Goal: Task Accomplishment & Management: Use online tool/utility

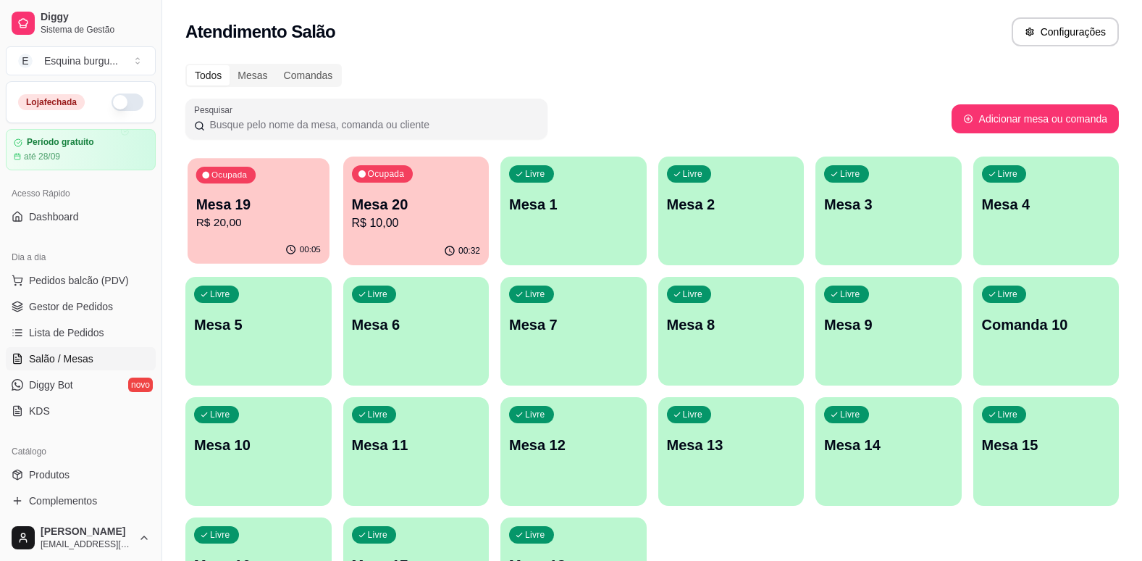
click at [290, 221] on p "R$ 20,00" at bounding box center [258, 222] width 125 height 17
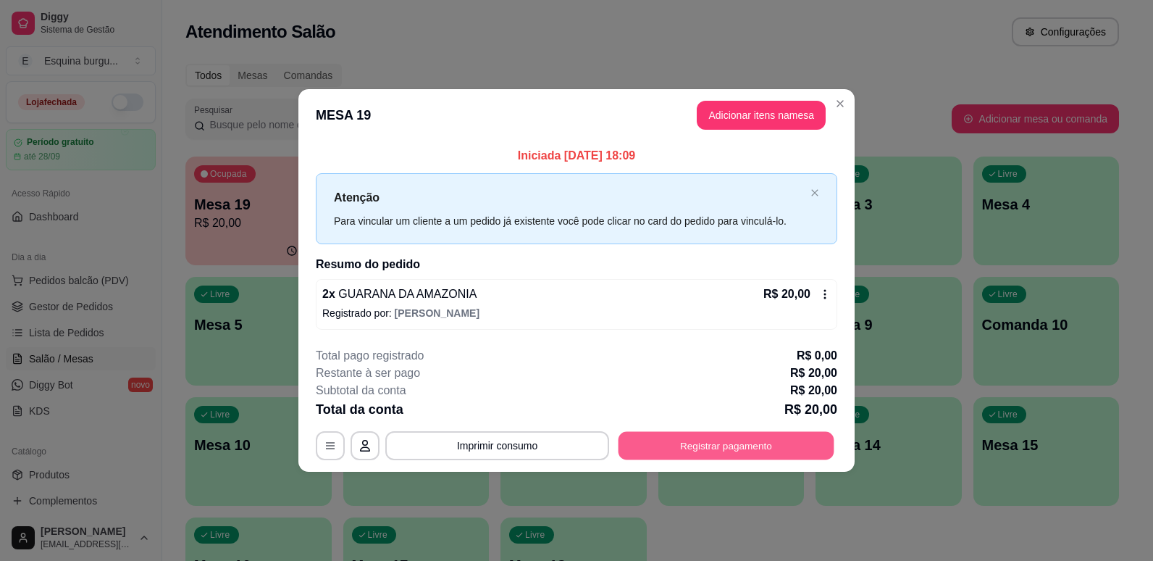
click at [679, 442] on button "Registrar pagamento" at bounding box center [727, 445] width 216 height 28
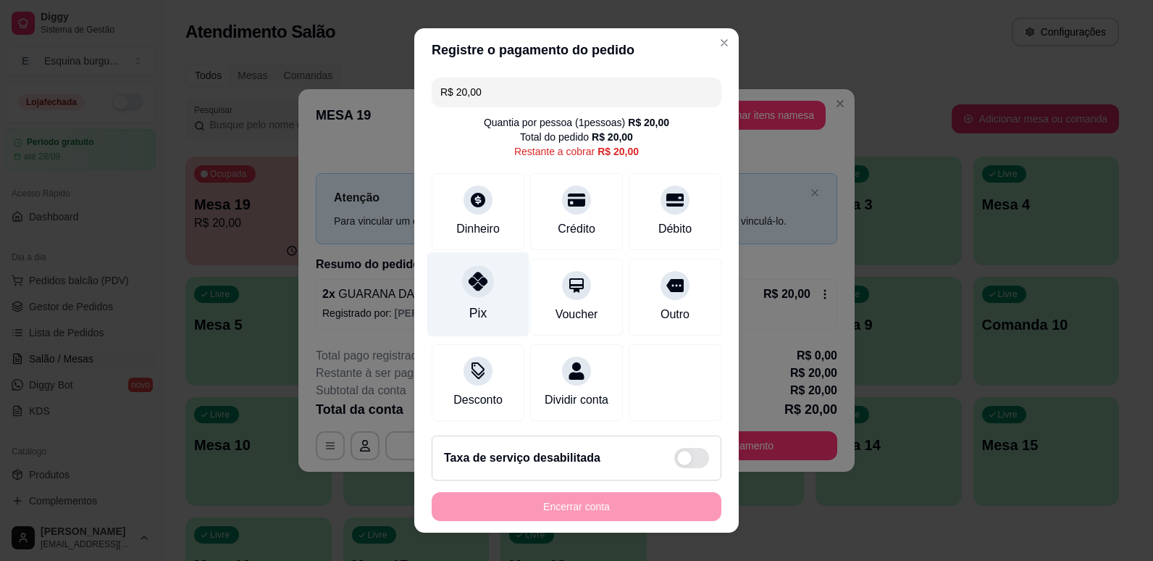
click at [483, 299] on div "Pix" at bounding box center [478, 293] width 102 height 85
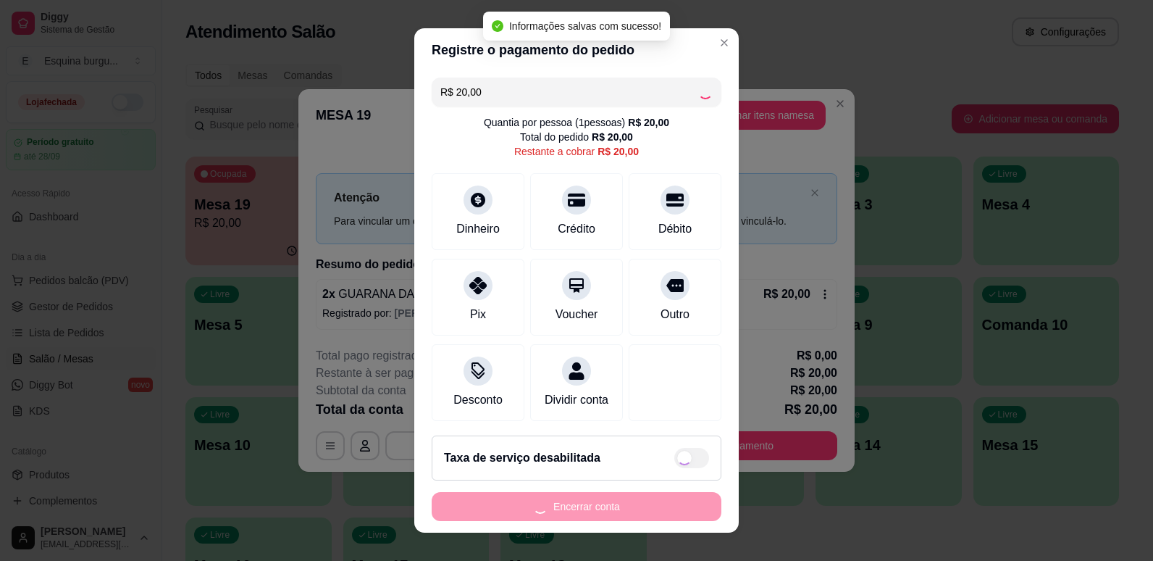
type input "R$ 0,00"
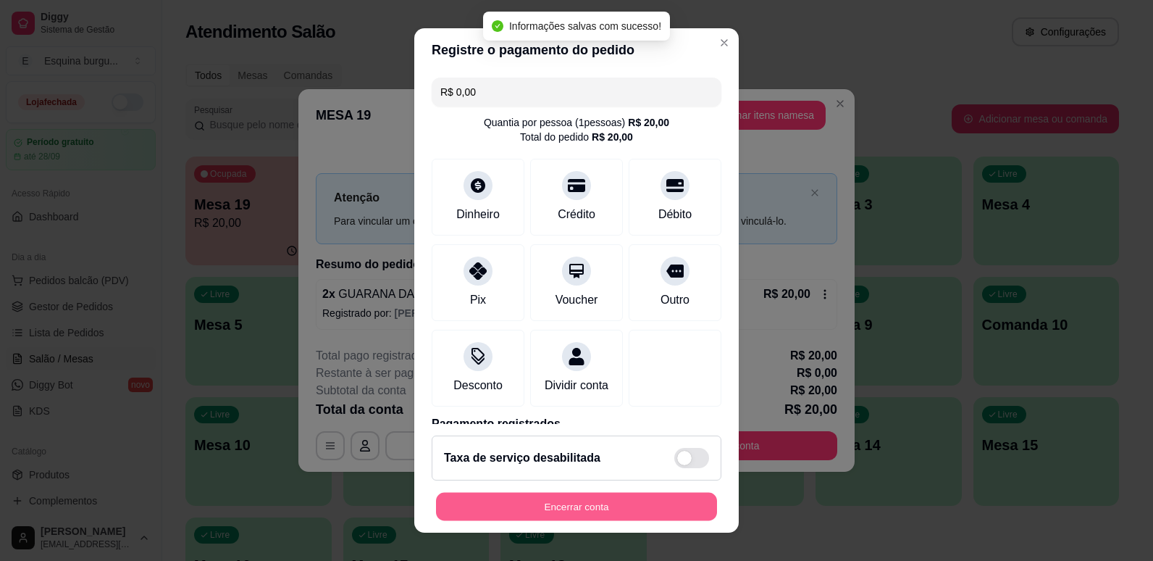
click at [606, 508] on button "Encerrar conta" at bounding box center [576, 507] width 281 height 28
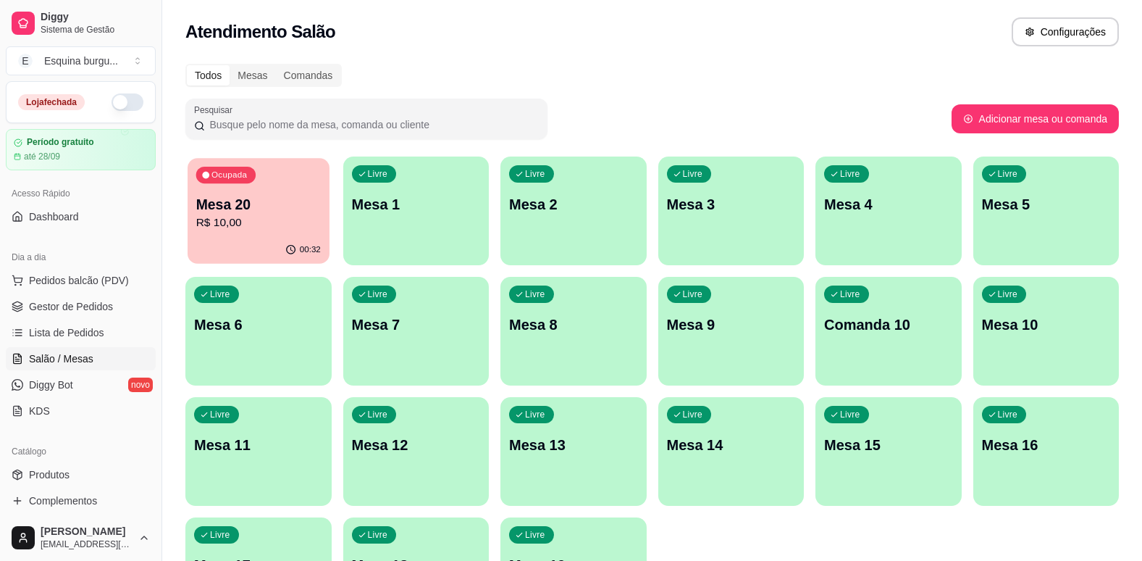
click at [280, 206] on p "Mesa 20" at bounding box center [258, 205] width 125 height 20
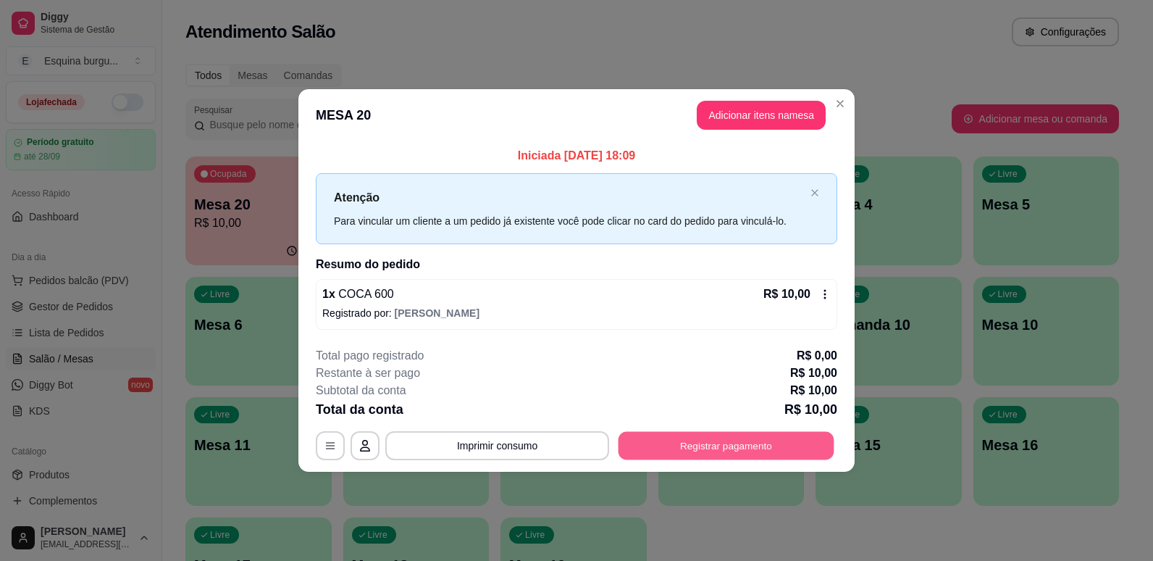
click at [755, 449] on button "Registrar pagamento" at bounding box center [727, 445] width 216 height 28
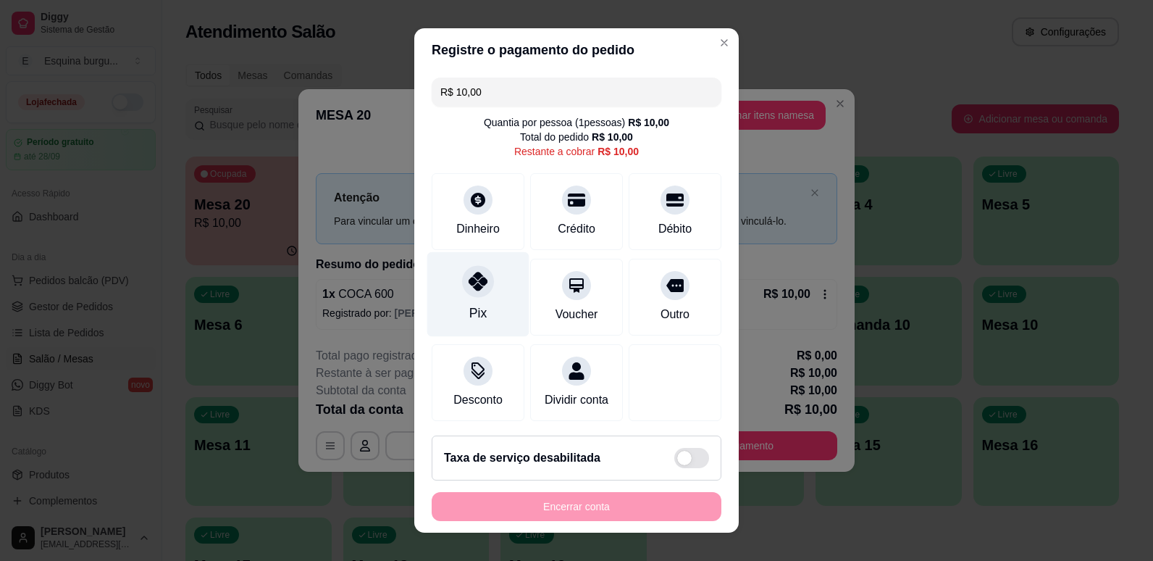
click at [482, 281] on div at bounding box center [478, 281] width 32 height 32
type input "R$ 0,00"
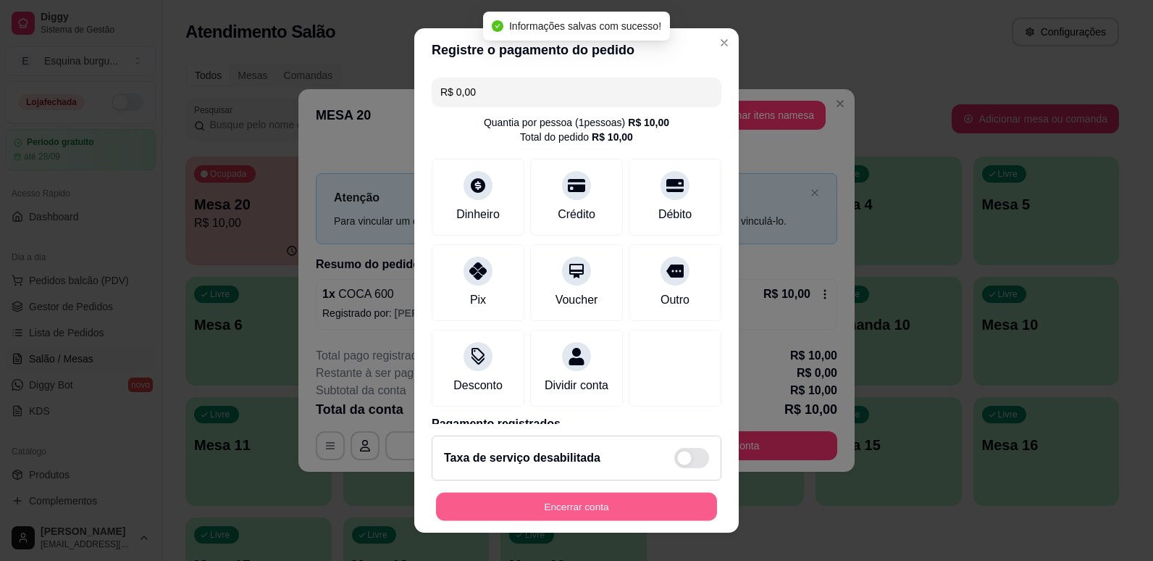
click at [575, 510] on button "Encerrar conta" at bounding box center [576, 507] width 281 height 28
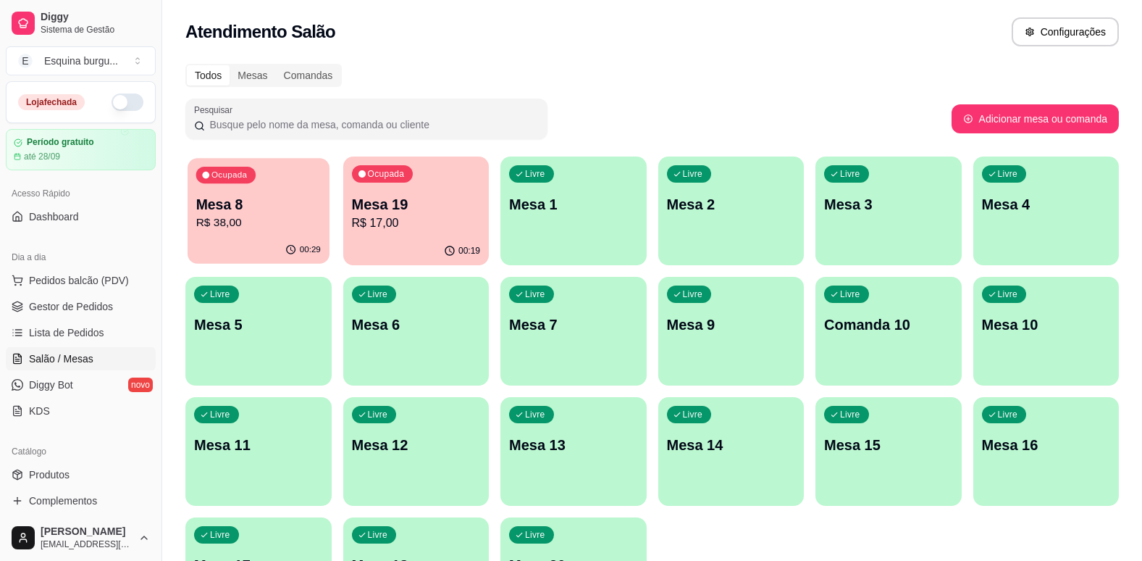
click at [306, 212] on p "Mesa 8" at bounding box center [258, 205] width 125 height 20
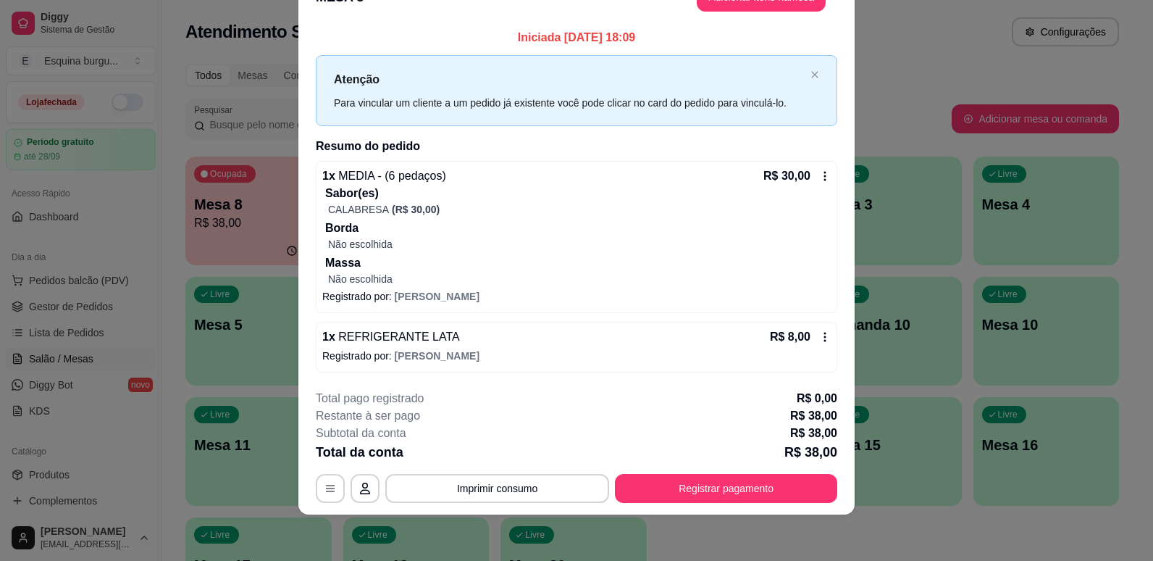
scroll to position [28, 0]
